Goal: Information Seeking & Learning: Learn about a topic

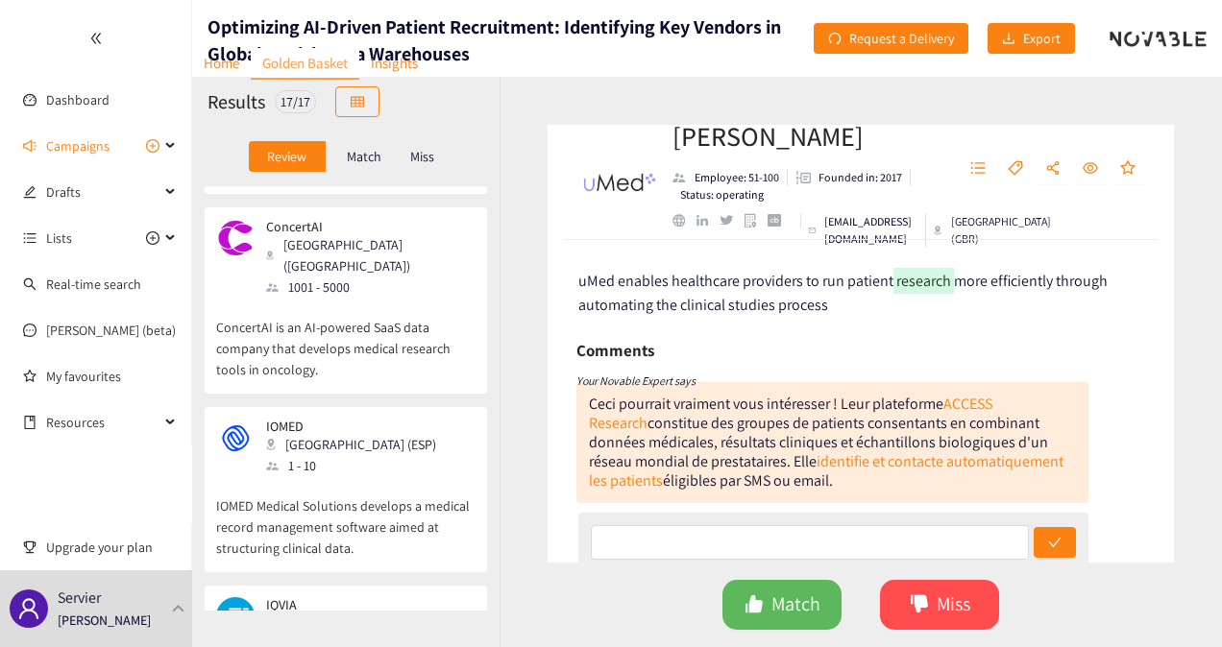
scroll to position [259, 0]
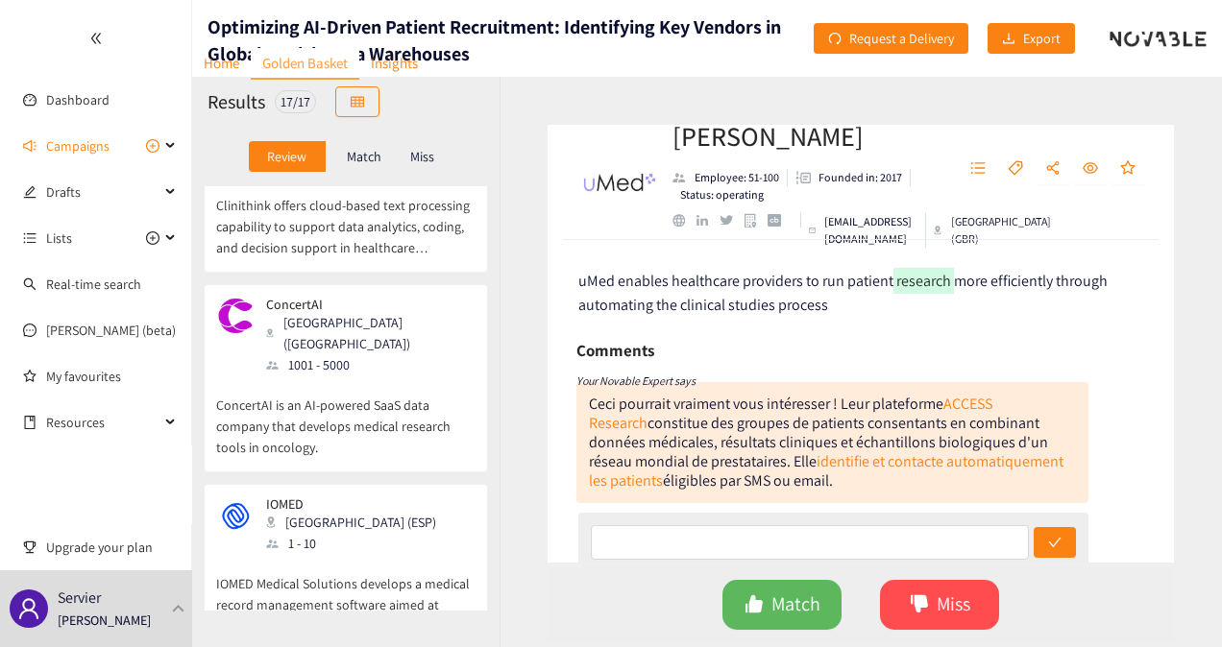
click at [390, 333] on div "ConcertAI [GEOGRAPHIC_DATA] ([GEOGRAPHIC_DATA]) 1001 - 5000" at bounding box center [345, 336] width 259 height 79
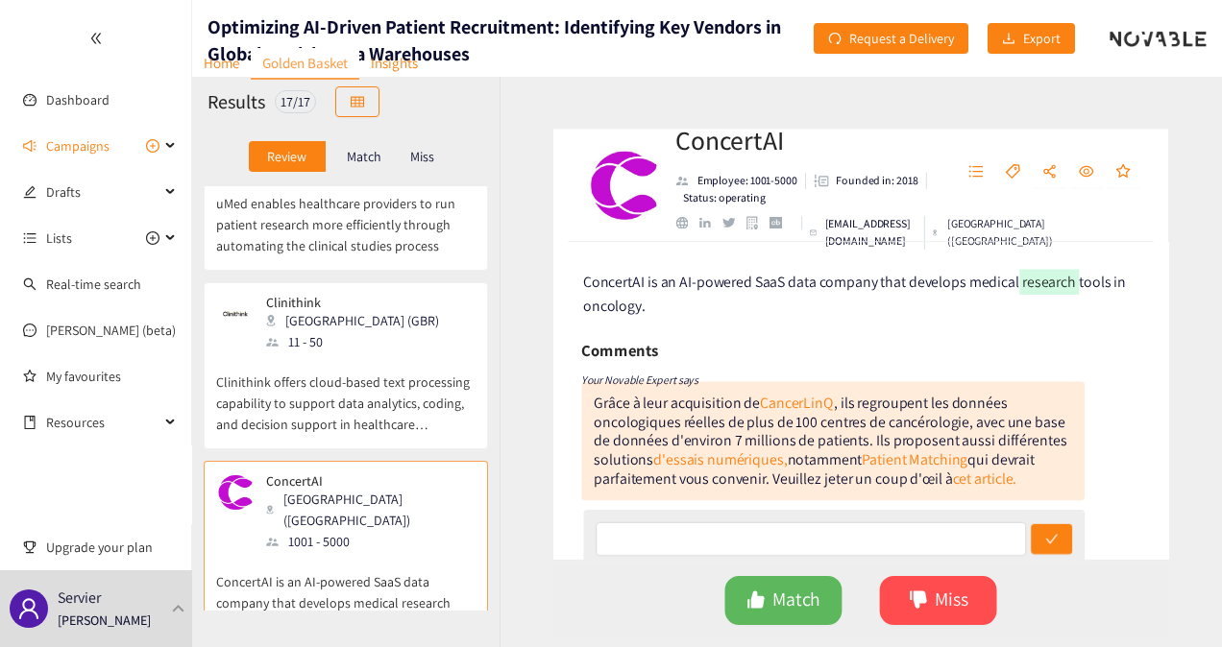
scroll to position [0, 0]
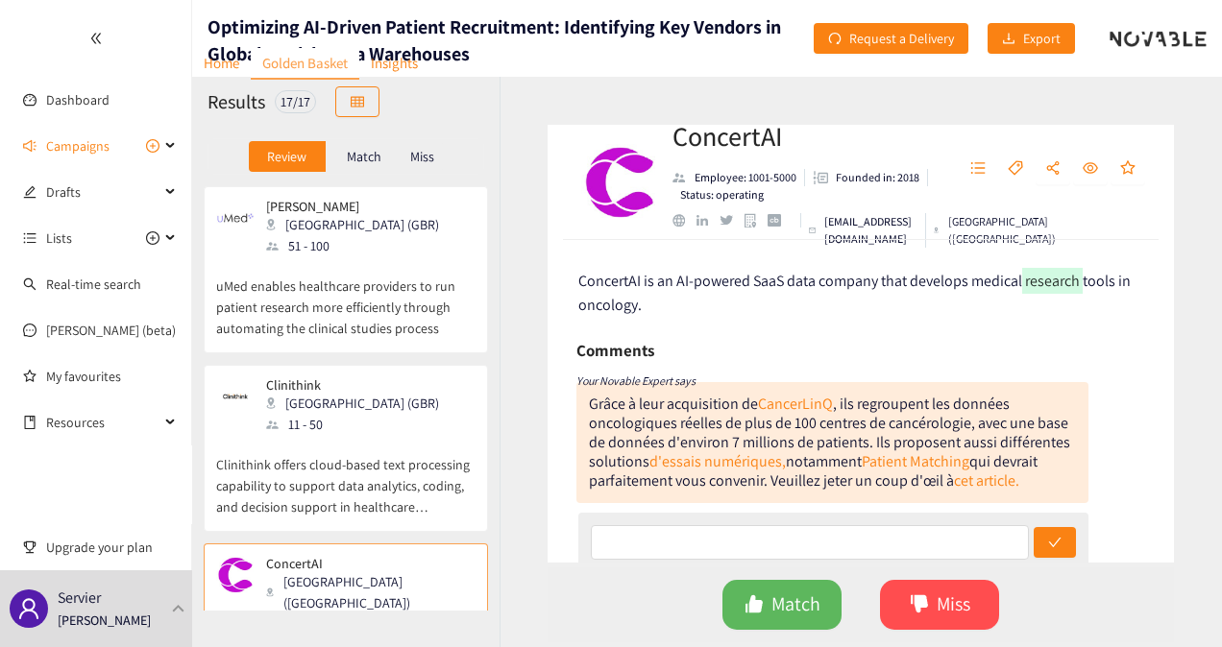
click at [395, 268] on p "uMed enables healthcare providers to run patient research more efficiently thro…" at bounding box center [345, 297] width 259 height 83
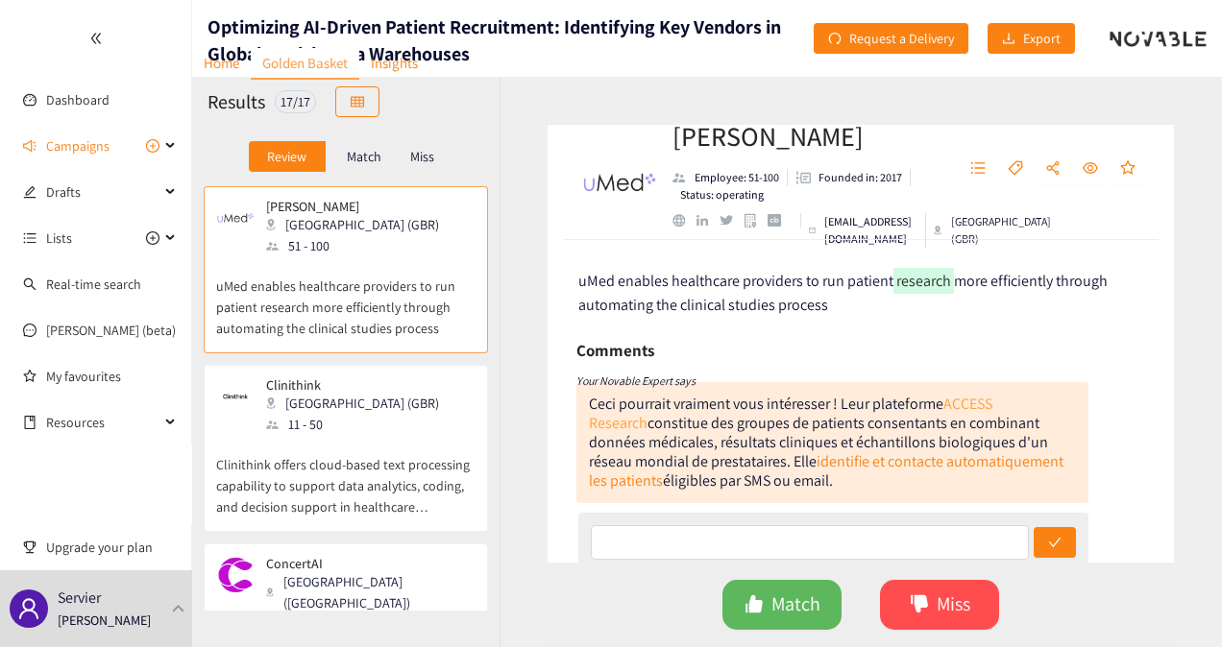
click at [985, 403] on link "ACCESS Research" at bounding box center [790, 413] width 403 height 39
click at [333, 442] on p "Clinithink offers cloud-based text processing capability to support data analyt…" at bounding box center [345, 476] width 259 height 83
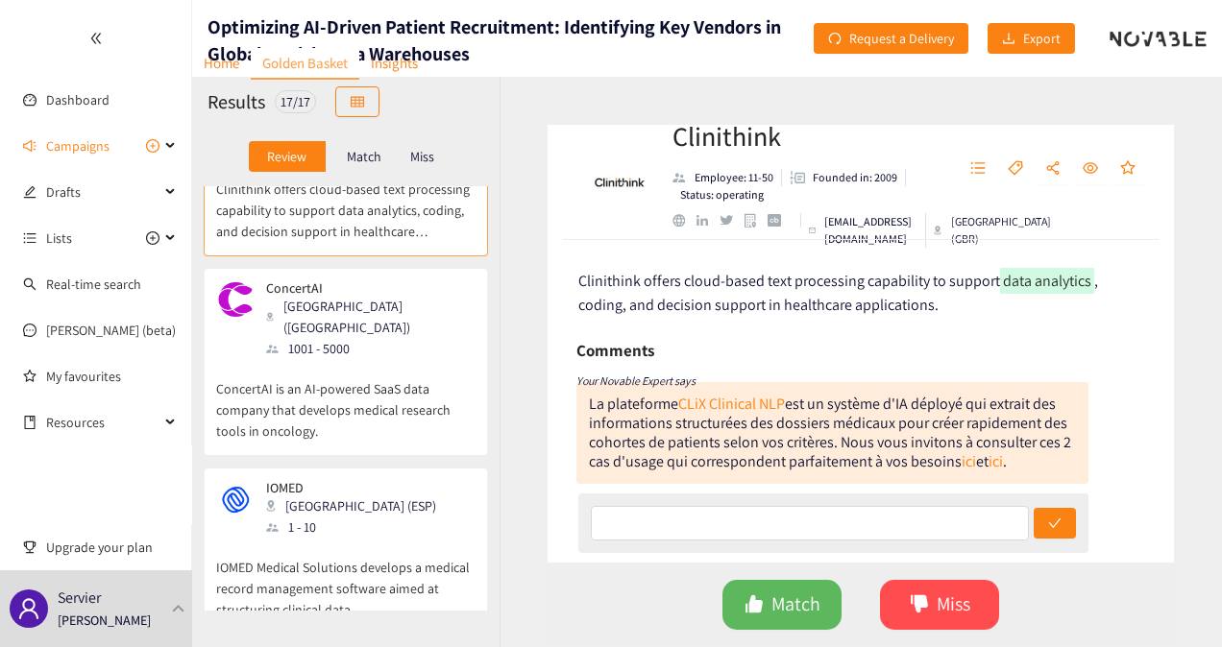
scroll to position [277, 0]
click at [350, 370] on p "ConcertAI is an AI-powered SaaS data company that develops medical research too…" at bounding box center [345, 399] width 259 height 83
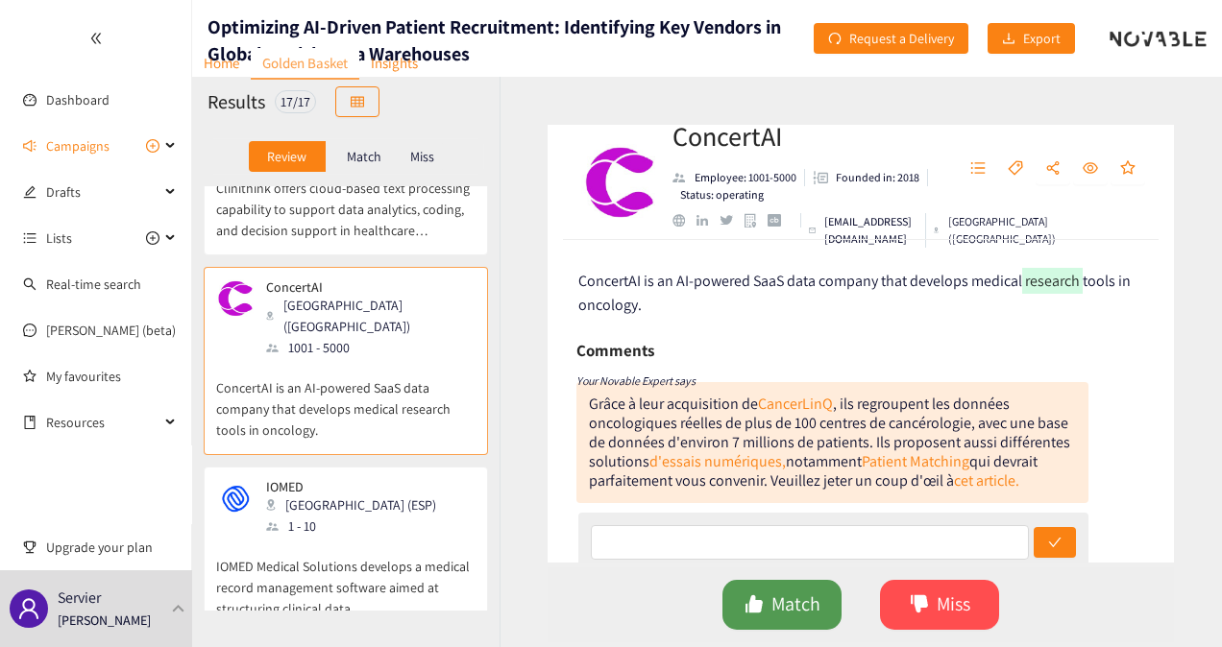
click at [786, 609] on span "Match" at bounding box center [795, 605] width 49 height 30
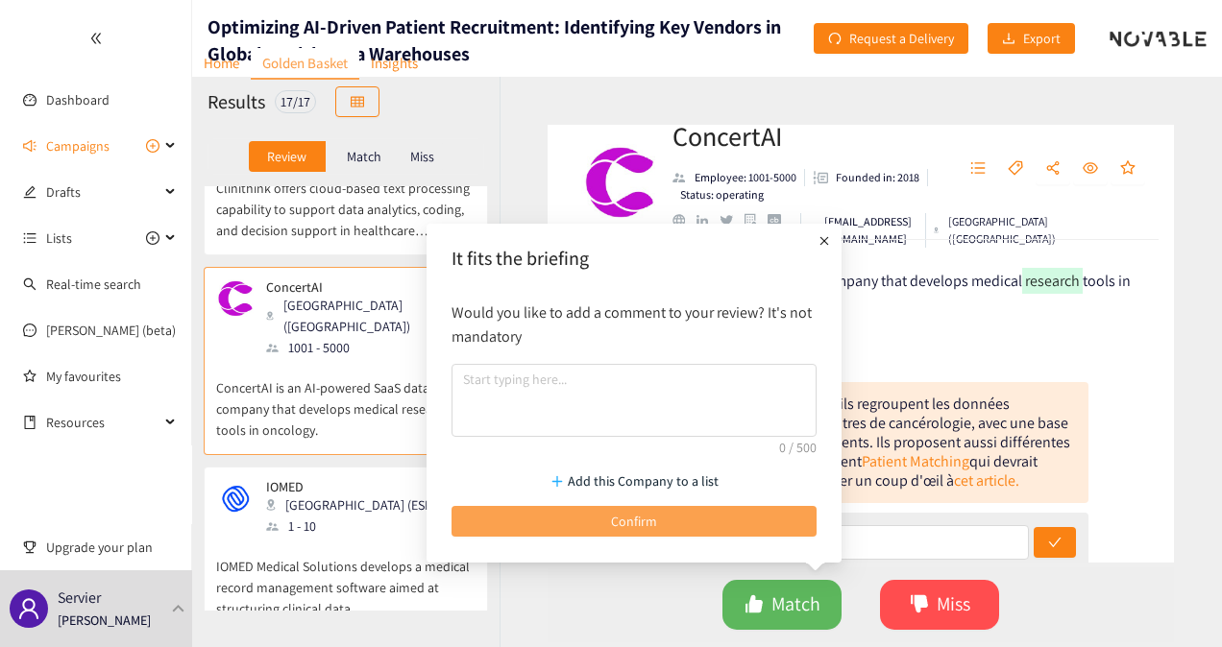
click at [601, 520] on button "Confirm" at bounding box center [634, 521] width 365 height 31
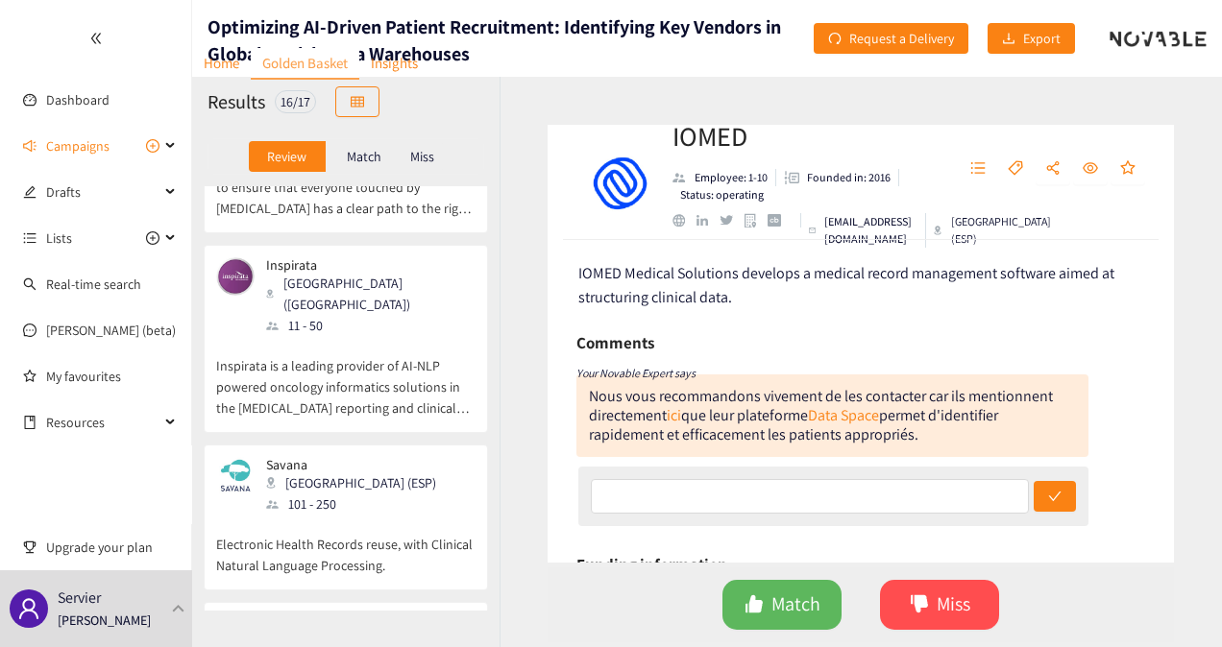
scroll to position [1598, 0]
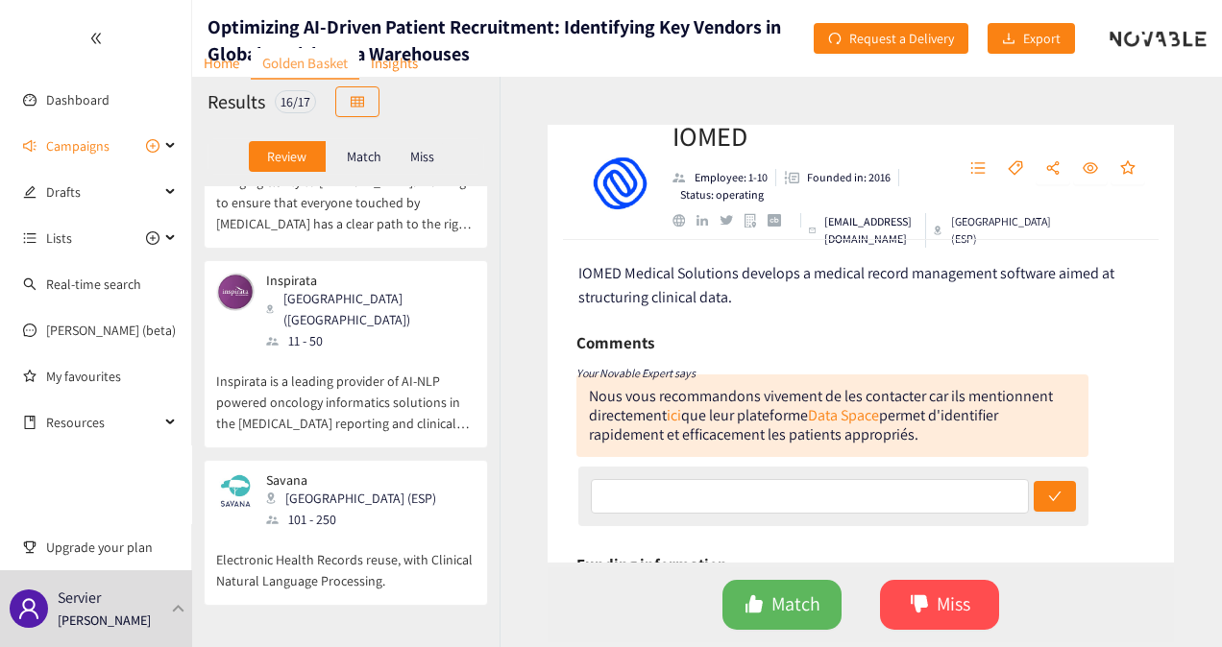
click at [373, 530] on p "Electronic Health Records reuse, with Clinical Natural Language Processing." at bounding box center [345, 560] width 259 height 61
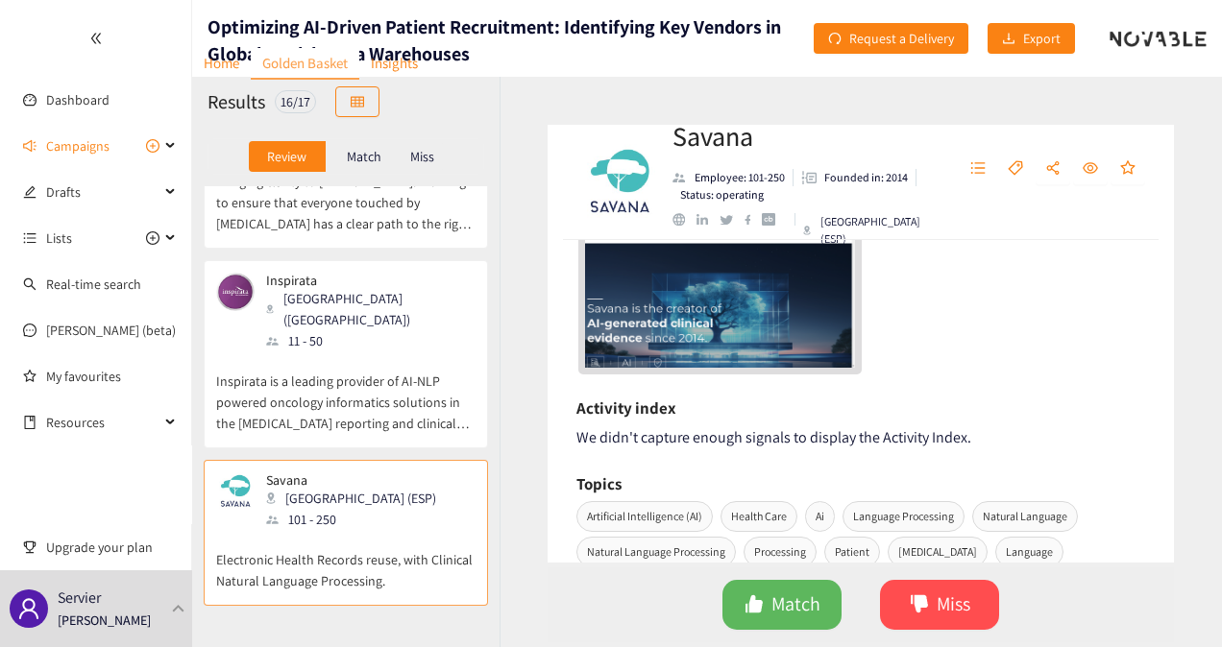
scroll to position [549, 0]
click at [772, 612] on span "Match" at bounding box center [795, 605] width 49 height 30
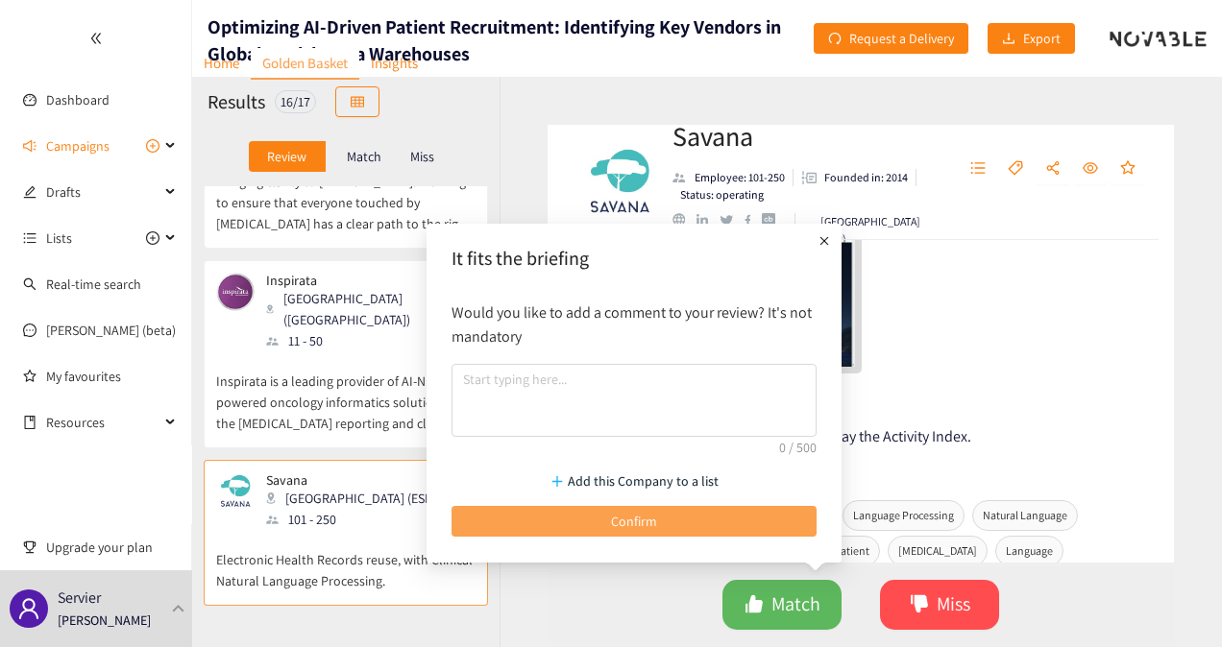
click at [539, 506] on button "Confirm" at bounding box center [634, 521] width 365 height 31
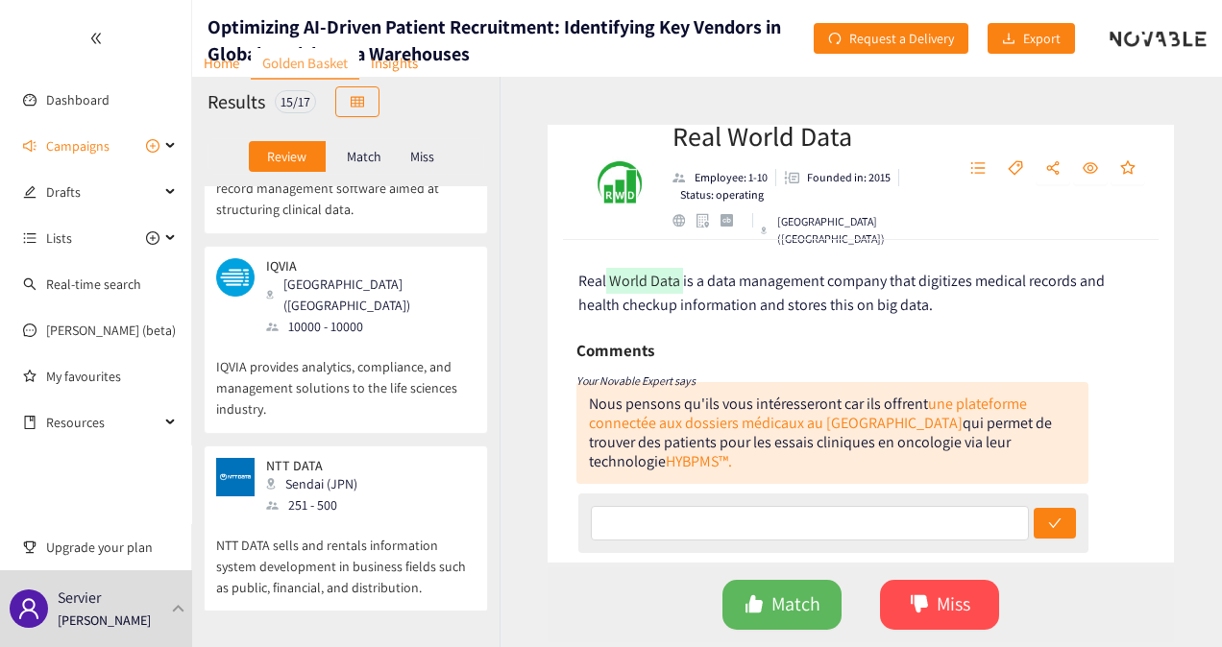
scroll to position [0, 0]
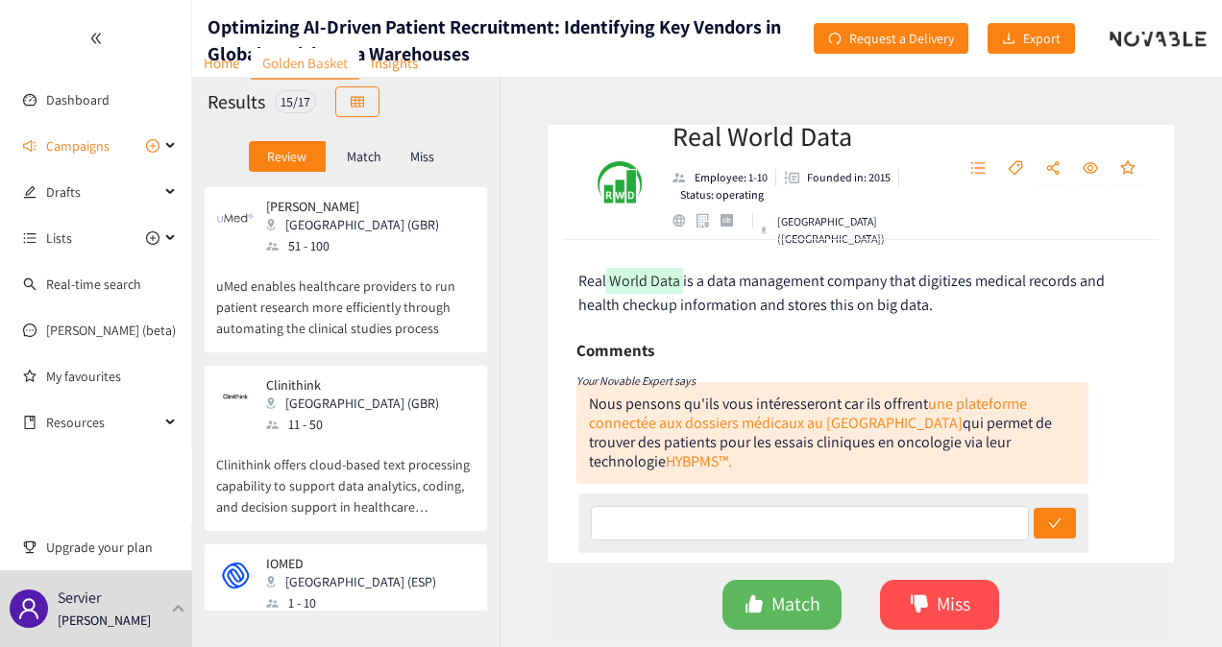
click at [380, 313] on p "uMed enables healthcare providers to run patient research more efficiently thro…" at bounding box center [345, 297] width 259 height 83
